Goal: Information Seeking & Learning: Learn about a topic

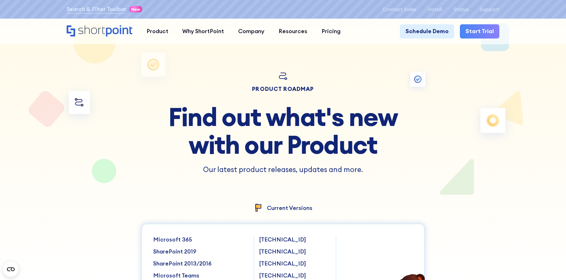
click at [458, 182] on div at bounding box center [283, 140] width 510 height 280
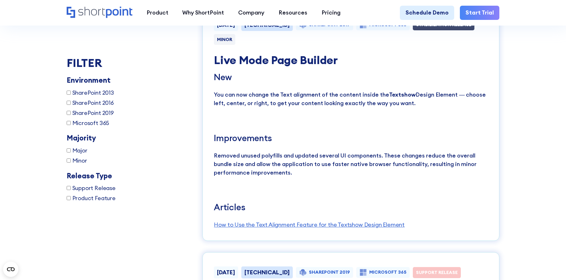
scroll to position [1137, 0]
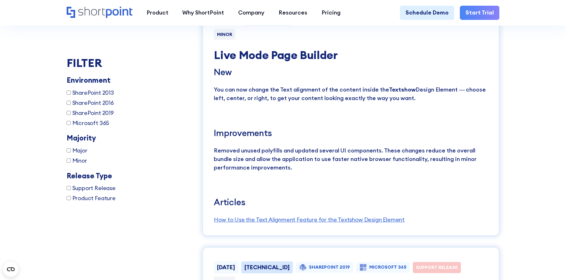
click at [288, 166] on p "Removed unused polyfills and updated several UI components. These changes reduc…" at bounding box center [351, 160] width 274 height 26
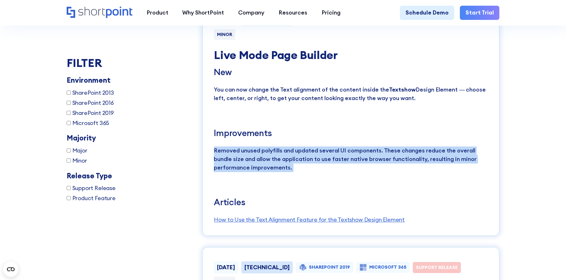
click at [288, 166] on p "Removed unused polyfills and updated several UI components. These changes reduc…" at bounding box center [351, 160] width 274 height 26
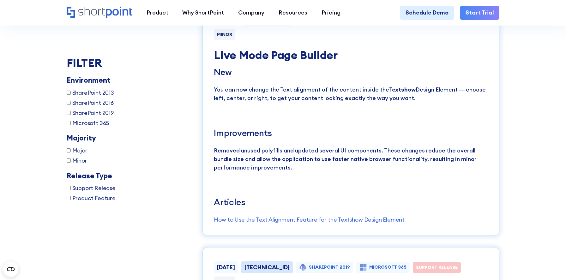
click at [296, 166] on p "Removed unused polyfills and updated several UI components. These changes reduc…" at bounding box center [351, 160] width 274 height 26
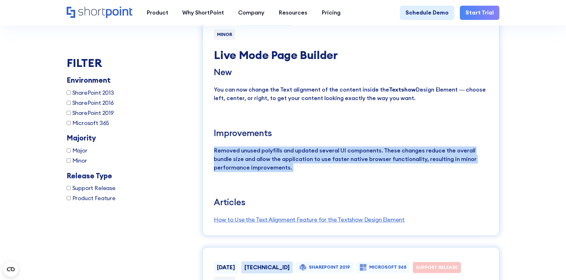
drag, startPoint x: 295, startPoint y: 169, endPoint x: 214, endPoint y: 150, distance: 83.2
click at [214, 150] on p "Removed unused polyfills and updated several UI components. These changes reduc…" at bounding box center [351, 160] width 274 height 26
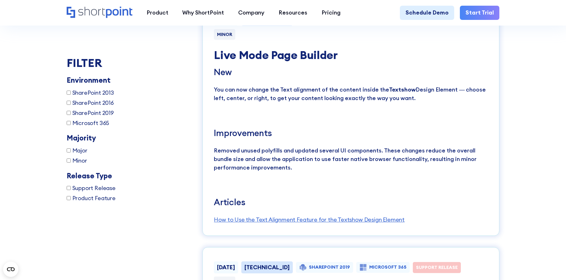
click at [224, 76] on h5 "New" at bounding box center [351, 72] width 274 height 10
click at [249, 99] on p "You can now change the Text alignment of the content inside the Textshow Design…" at bounding box center [351, 94] width 274 height 17
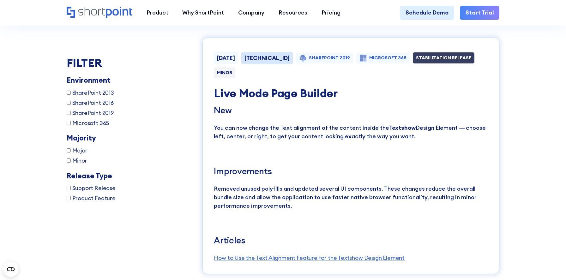
scroll to position [1100, 0]
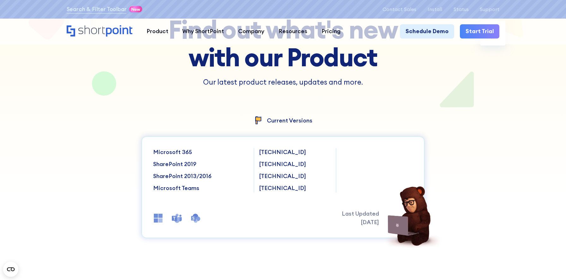
scroll to position [0, 0]
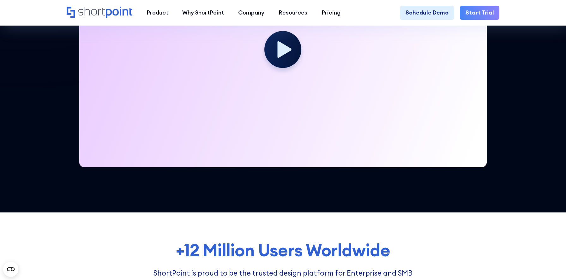
scroll to position [318, 0]
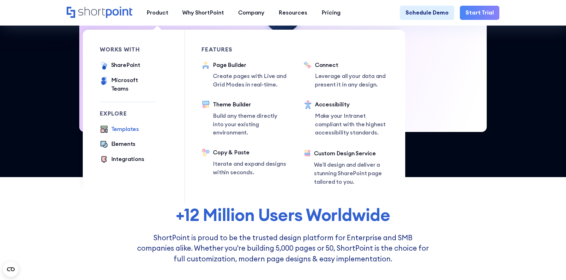
click at [128, 125] on div "Templates" at bounding box center [125, 129] width 28 height 9
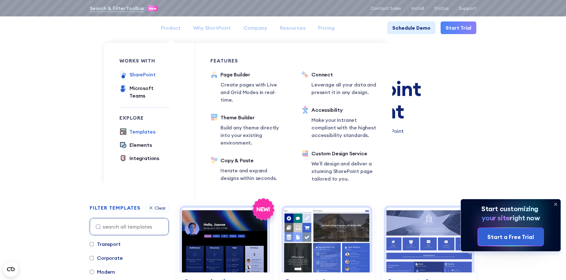
click at [149, 73] on div "SharePoint" at bounding box center [143, 75] width 26 height 8
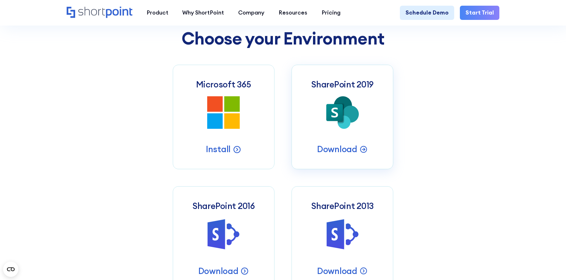
scroll to position [278, 0]
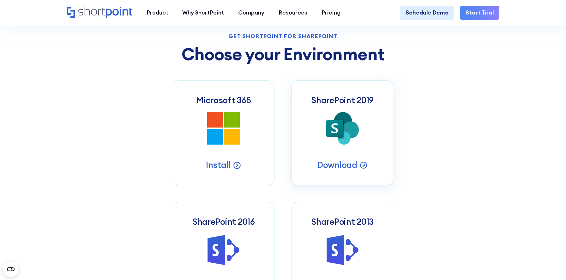
click at [331, 115] on icon "SharePoint 2019 Server Intranets" at bounding box center [342, 128] width 33 height 33
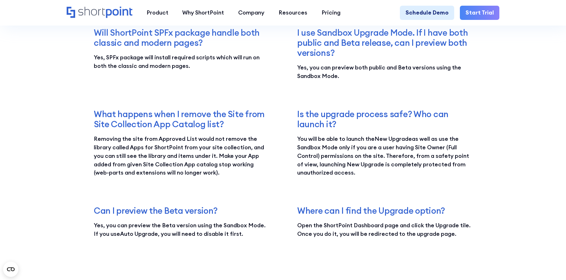
scroll to position [1352, 0]
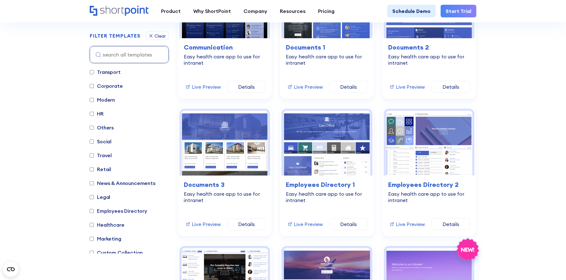
scroll to position [237, 0]
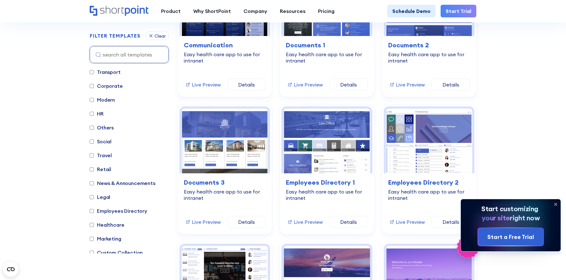
click at [557, 207] on icon at bounding box center [556, 204] width 10 height 10
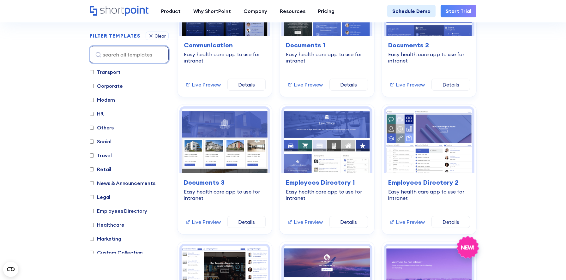
click at [119, 51] on input at bounding box center [129, 54] width 79 height 17
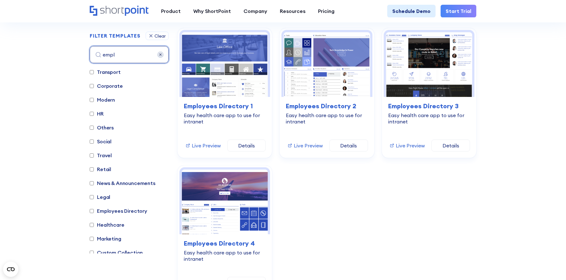
scroll to position [172, 0]
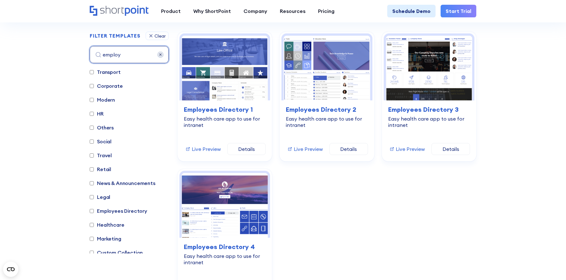
type input "employ"
click at [161, 54] on img at bounding box center [160, 55] width 6 height 6
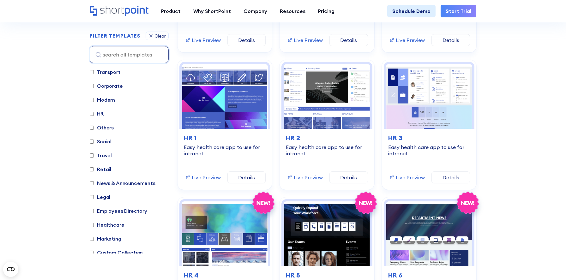
scroll to position [557, 0]
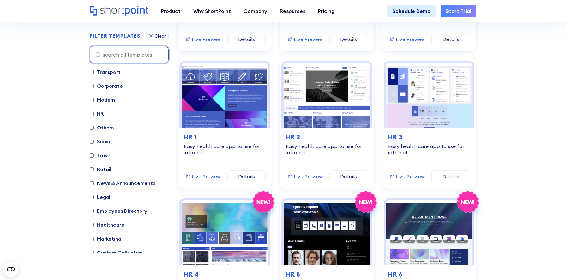
click at [150, 53] on input at bounding box center [129, 54] width 79 height 17
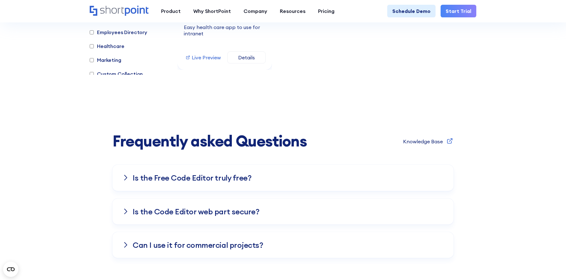
type input "empl"
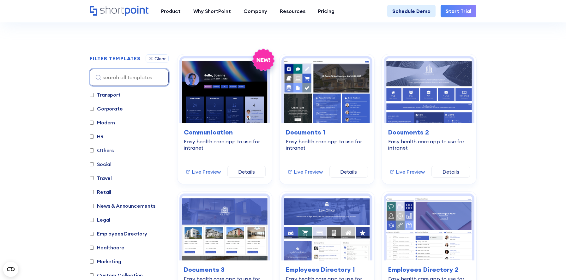
scroll to position [150, 0]
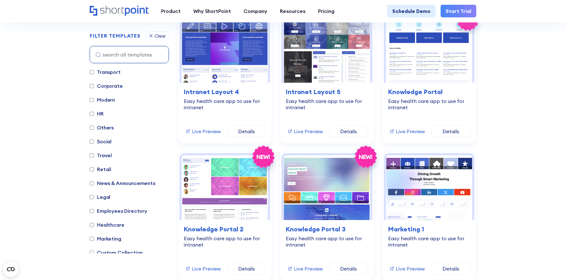
scroll to position [1135, 0]
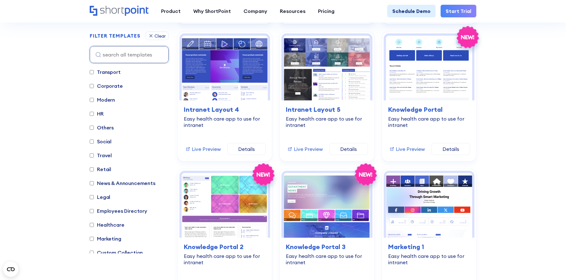
click at [102, 72] on label "Transport" at bounding box center [105, 72] width 31 height 8
click at [94, 72] on input "Transport" at bounding box center [92, 72] width 4 height 4
checkbox input "true"
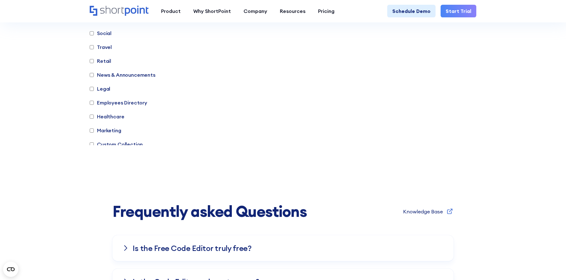
scroll to position [172, 0]
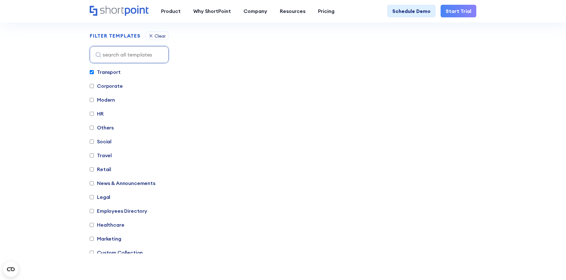
click at [107, 85] on label "Corporate" at bounding box center [106, 86] width 33 height 8
click at [94, 85] on input "Corporate" at bounding box center [92, 86] width 4 height 4
checkbox input "true"
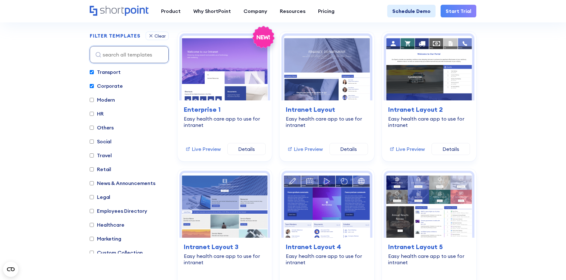
click at [107, 100] on label "Modern" at bounding box center [102, 100] width 25 height 8
click at [94, 100] on input "Modern" at bounding box center [92, 100] width 4 height 4
checkbox input "true"
click at [100, 114] on label "HR" at bounding box center [97, 114] width 14 height 8
click at [94, 114] on input "HR" at bounding box center [92, 114] width 4 height 4
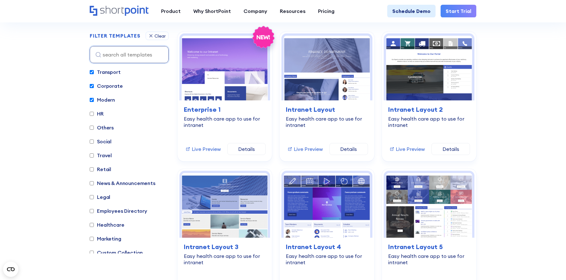
checkbox input "true"
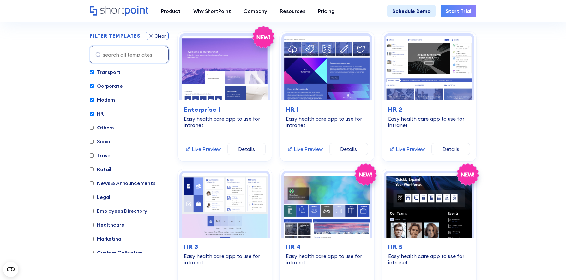
click at [155, 37] on div "Clear" at bounding box center [160, 36] width 11 height 4
checkbox input "false"
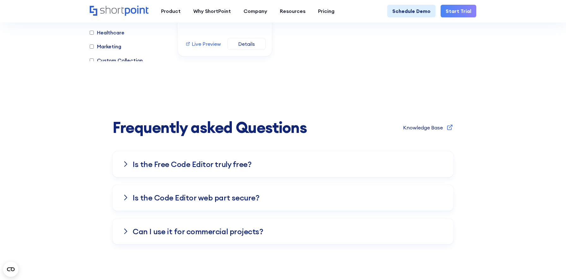
scroll to position [1966, 0]
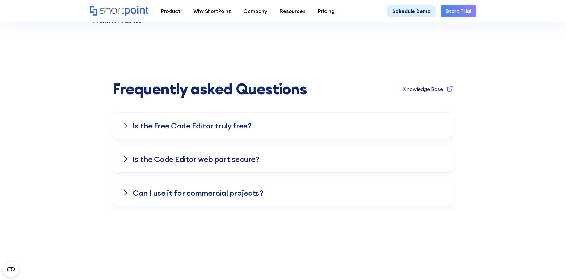
click at [406, 121] on div "Is the Free Co﻿de Editor truly free?" at bounding box center [283, 126] width 321 height 26
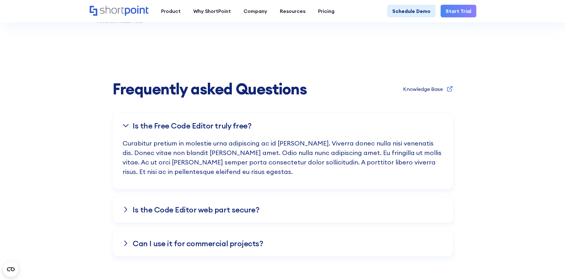
click at [325, 203] on div "Is the Code Editor web part secure?" at bounding box center [283, 210] width 321 height 26
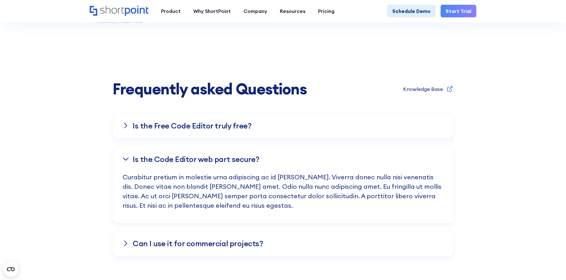
click at [323, 232] on div "Ca﻿n I use it for commercial projects?" at bounding box center [283, 244] width 321 height 26
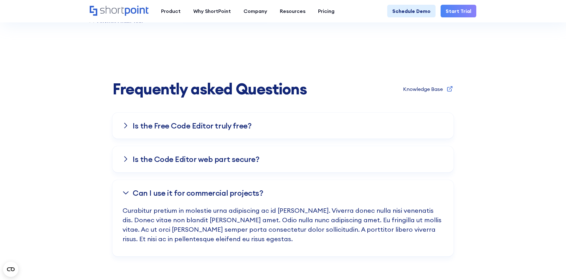
click at [367, 175] on div "Is the Free Co﻿de Editor truly free? Curabitur pretium in molestie urna adipisc…" at bounding box center [282, 185] width 341 height 144
click at [364, 186] on div "Ca﻿n I use it for commercial projects?" at bounding box center [283, 193] width 321 height 26
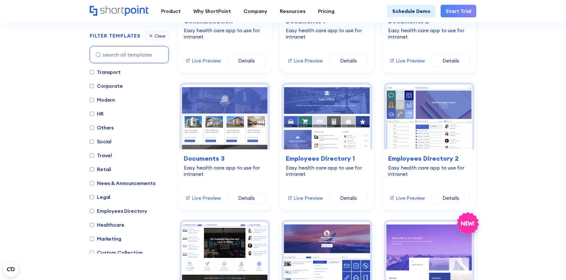
scroll to position [274, 0]
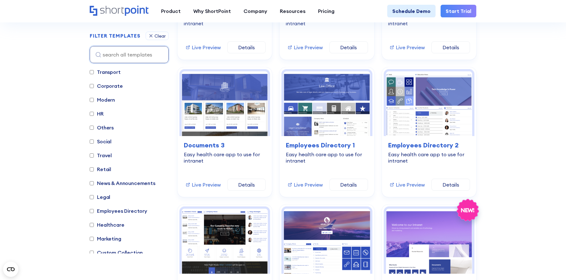
click at [97, 115] on label "HR" at bounding box center [97, 114] width 14 height 8
click at [94, 115] on input "HR" at bounding box center [92, 114] width 4 height 4
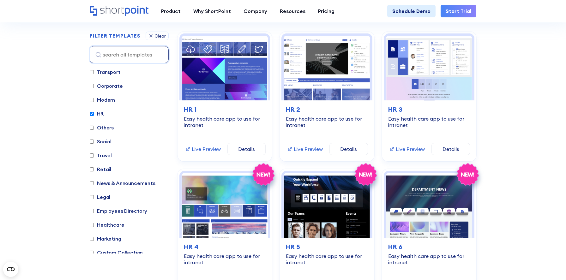
click at [100, 113] on label "HR" at bounding box center [97, 114] width 14 height 8
click at [94, 113] on input "HR" at bounding box center [92, 114] width 4 height 4
checkbox input "false"
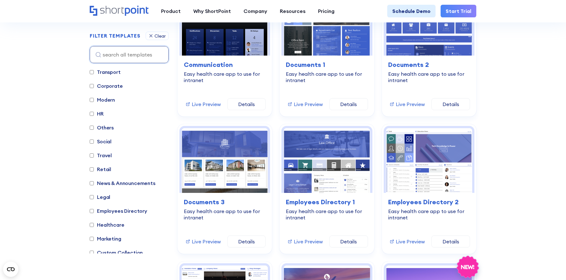
scroll to position [172, 0]
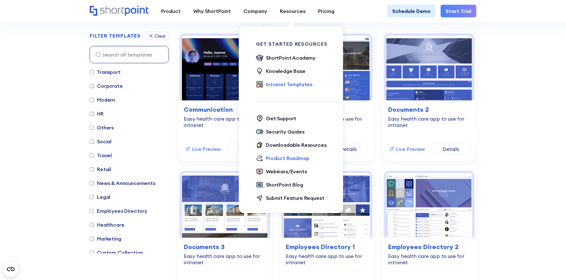
click at [276, 158] on div "Product Roadmap" at bounding box center [288, 159] width 44 height 8
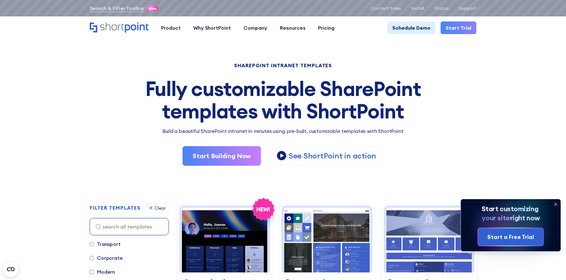
click at [555, 205] on icon at bounding box center [556, 204] width 10 height 10
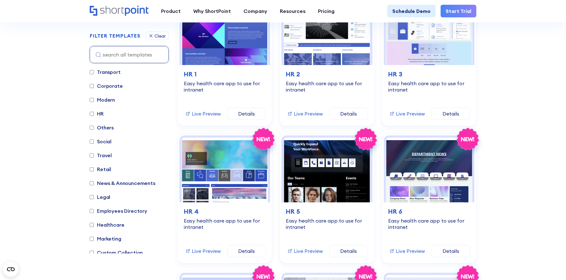
scroll to position [599, 0]
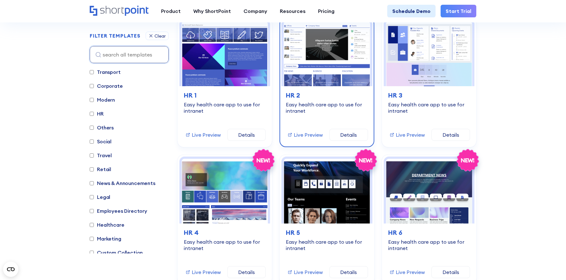
click at [356, 132] on link "Details" at bounding box center [349, 135] width 39 height 12
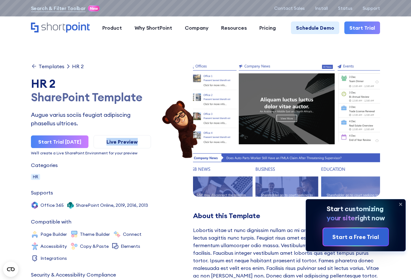
click at [167, 119] on img at bounding box center [180, 130] width 38 height 60
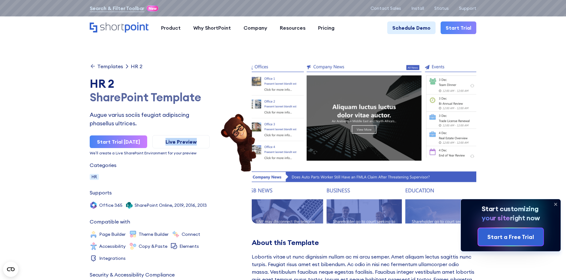
click at [95, 66] on icon at bounding box center [93, 66] width 6 height 6
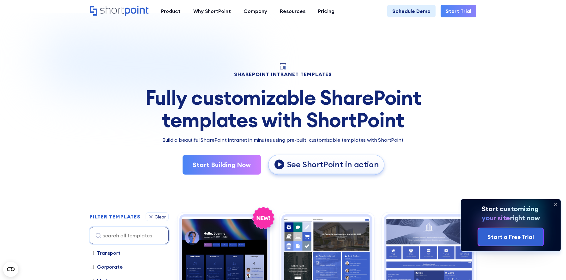
click at [298, 164] on p "See ShortPoint in action" at bounding box center [333, 165] width 92 height 10
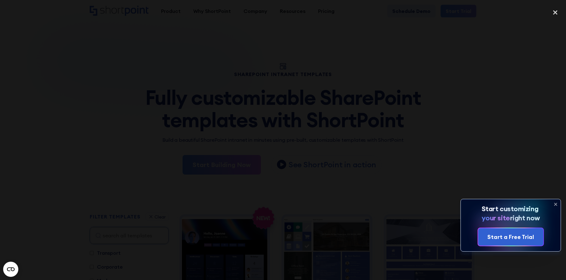
click at [557, 204] on icon at bounding box center [556, 204] width 10 height 10
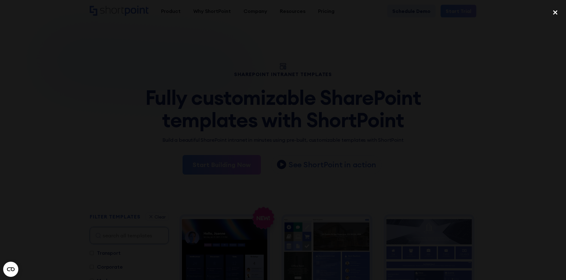
click at [557, 12] on div "close lightbox" at bounding box center [555, 13] width 21 height 14
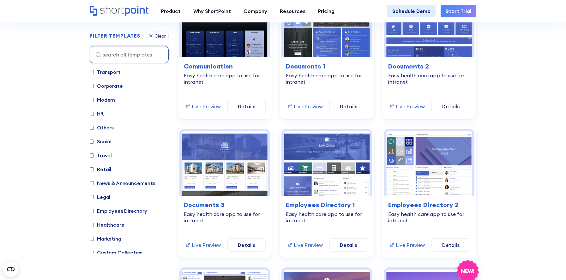
scroll to position [226, 0]
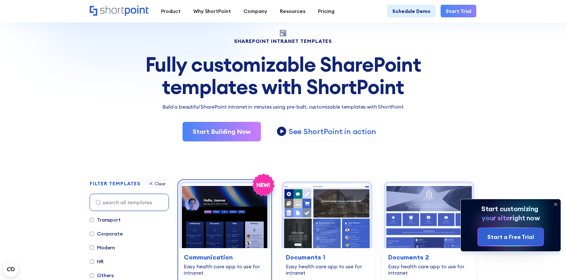
scroll to position [106, 0]
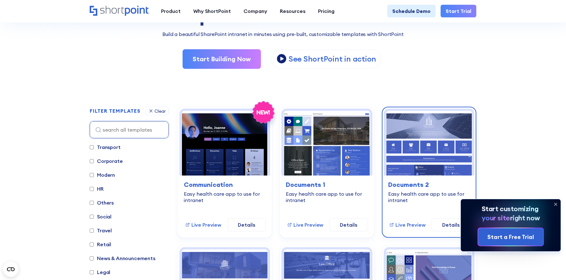
click at [425, 165] on img at bounding box center [429, 143] width 86 height 65
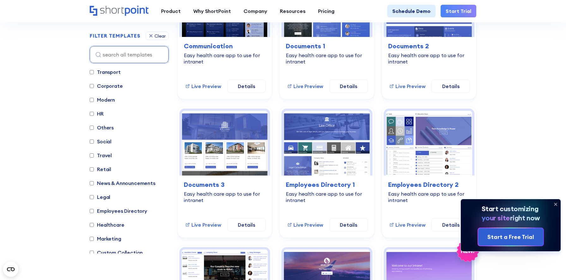
scroll to position [253, 0]
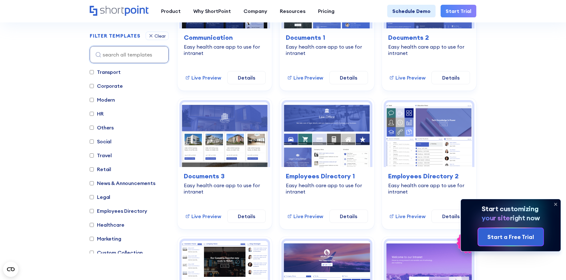
click at [555, 204] on icon at bounding box center [556, 204] width 10 height 10
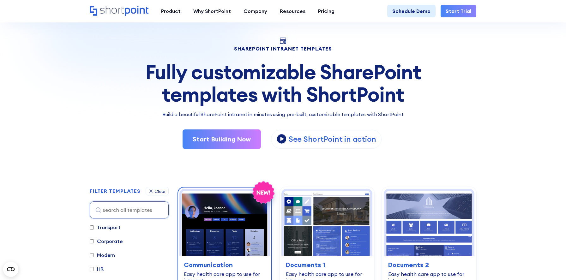
scroll to position [126, 0]
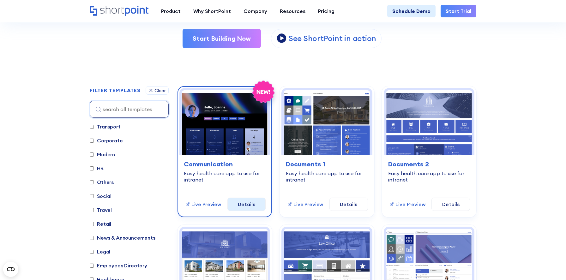
click at [243, 202] on link "Details" at bounding box center [247, 204] width 39 height 13
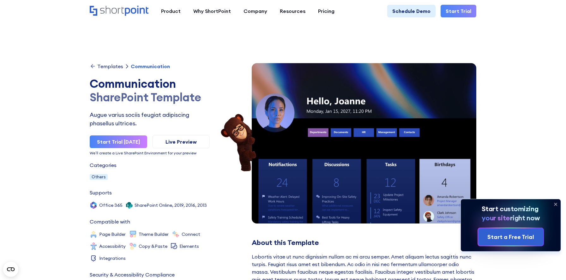
click at [145, 66] on div "Communication" at bounding box center [150, 66] width 39 height 5
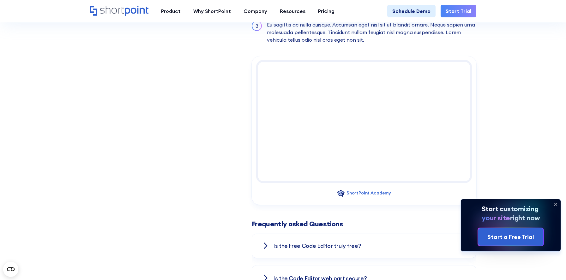
scroll to position [799, 0]
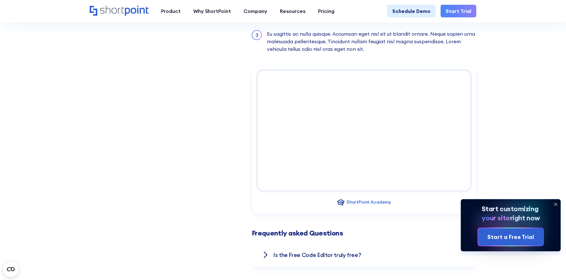
click at [556, 204] on icon at bounding box center [556, 204] width 3 height 3
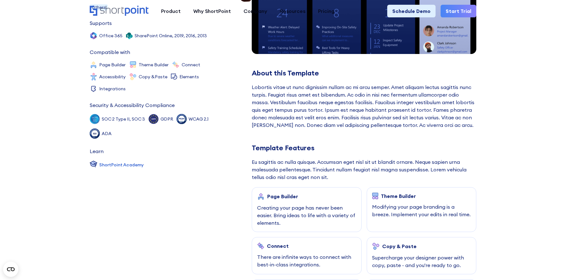
scroll to position [0, 0]
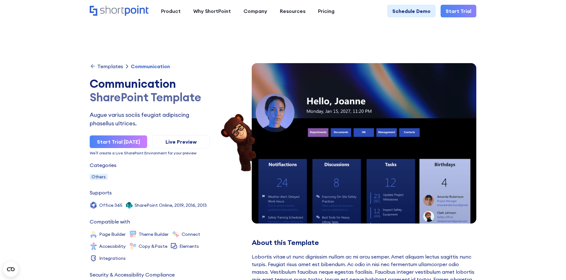
click at [109, 67] on div "Templates" at bounding box center [110, 66] width 26 height 5
